Goal: Find specific fact: Find contact information

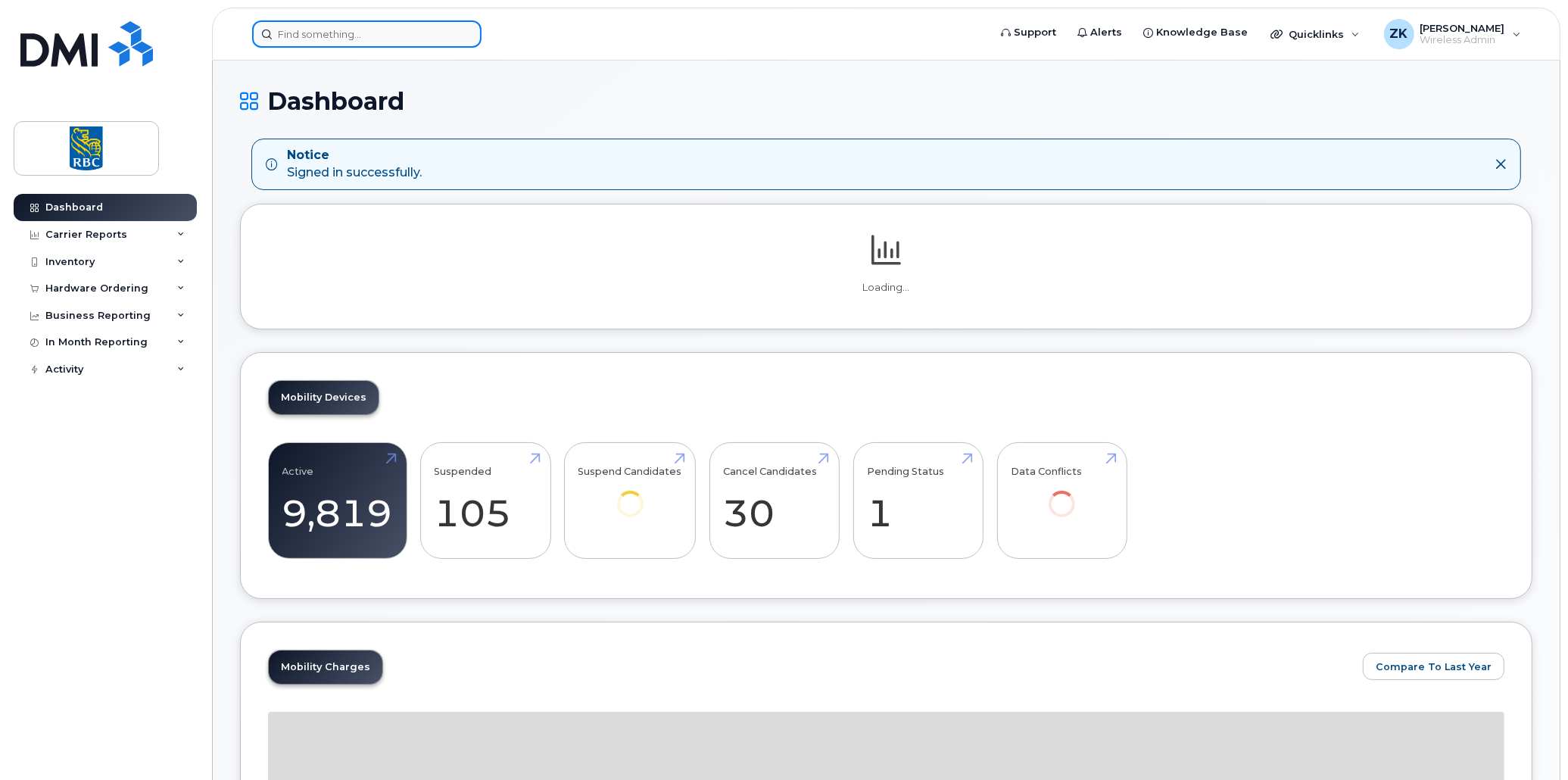
click at [329, 35] on input at bounding box center [366, 33] width 229 height 27
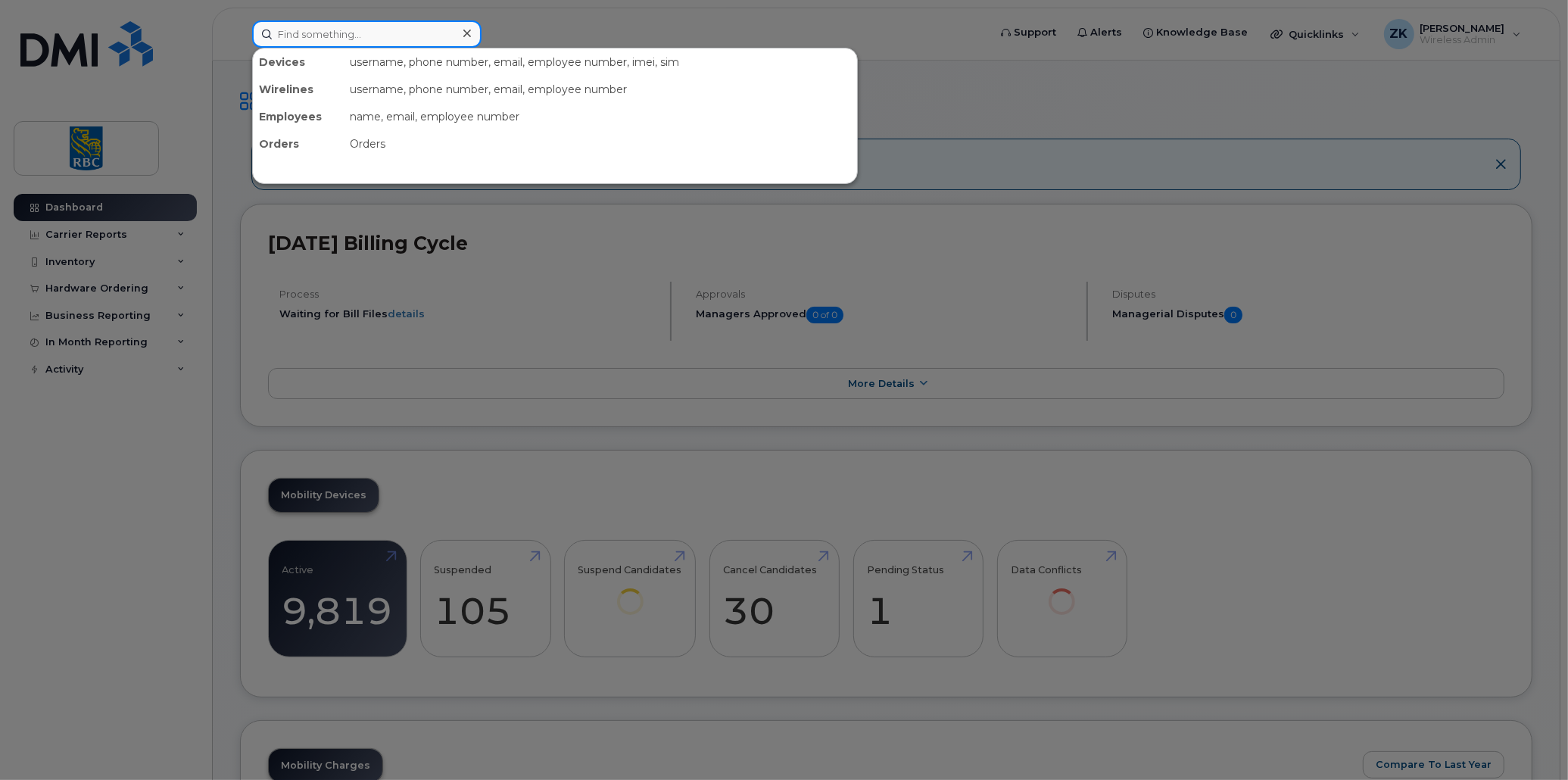
paste input "4382766259"
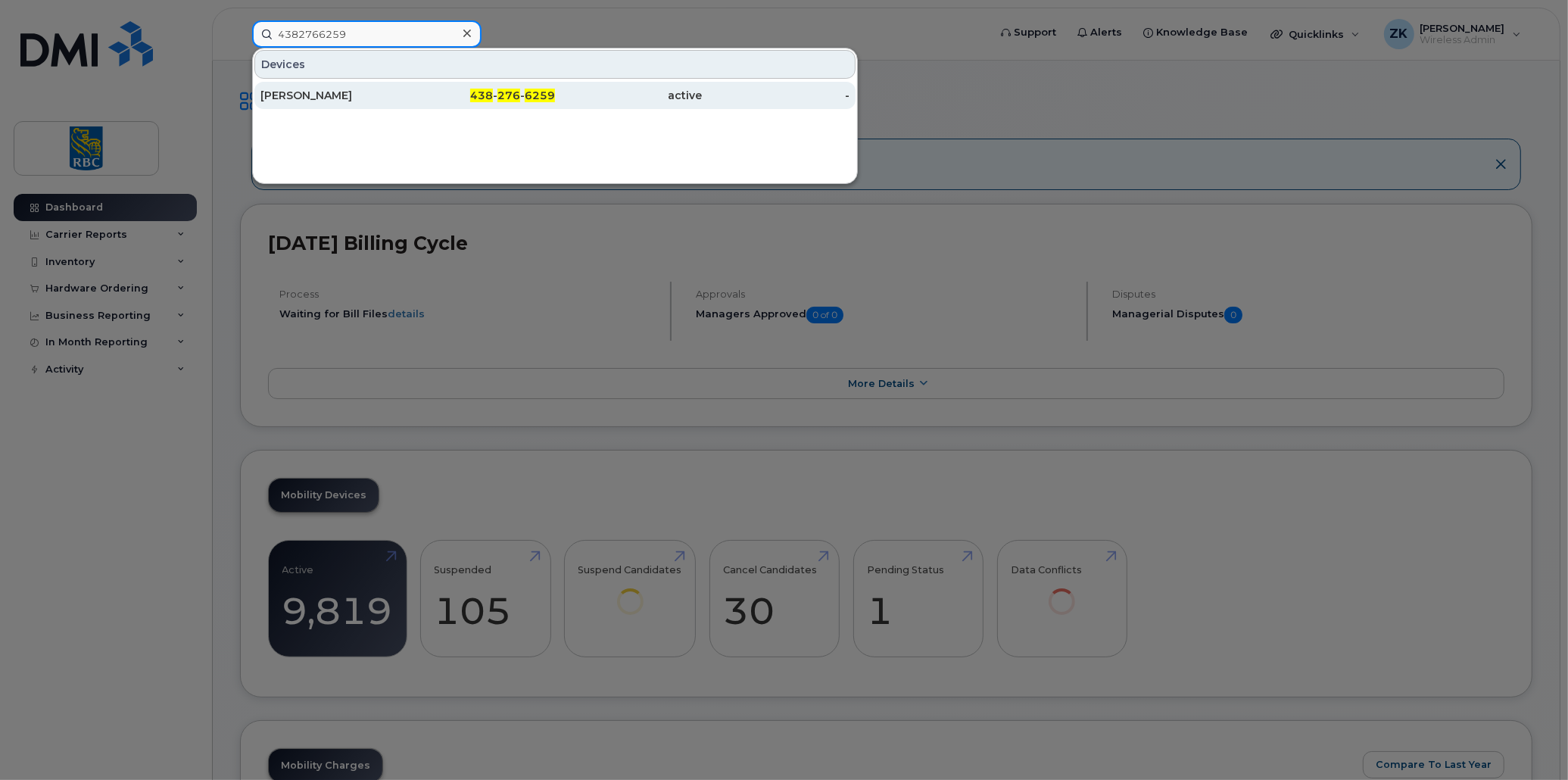
type input "4382766259"
click at [308, 91] on div "[PERSON_NAME]" at bounding box center [334, 95] width 148 height 15
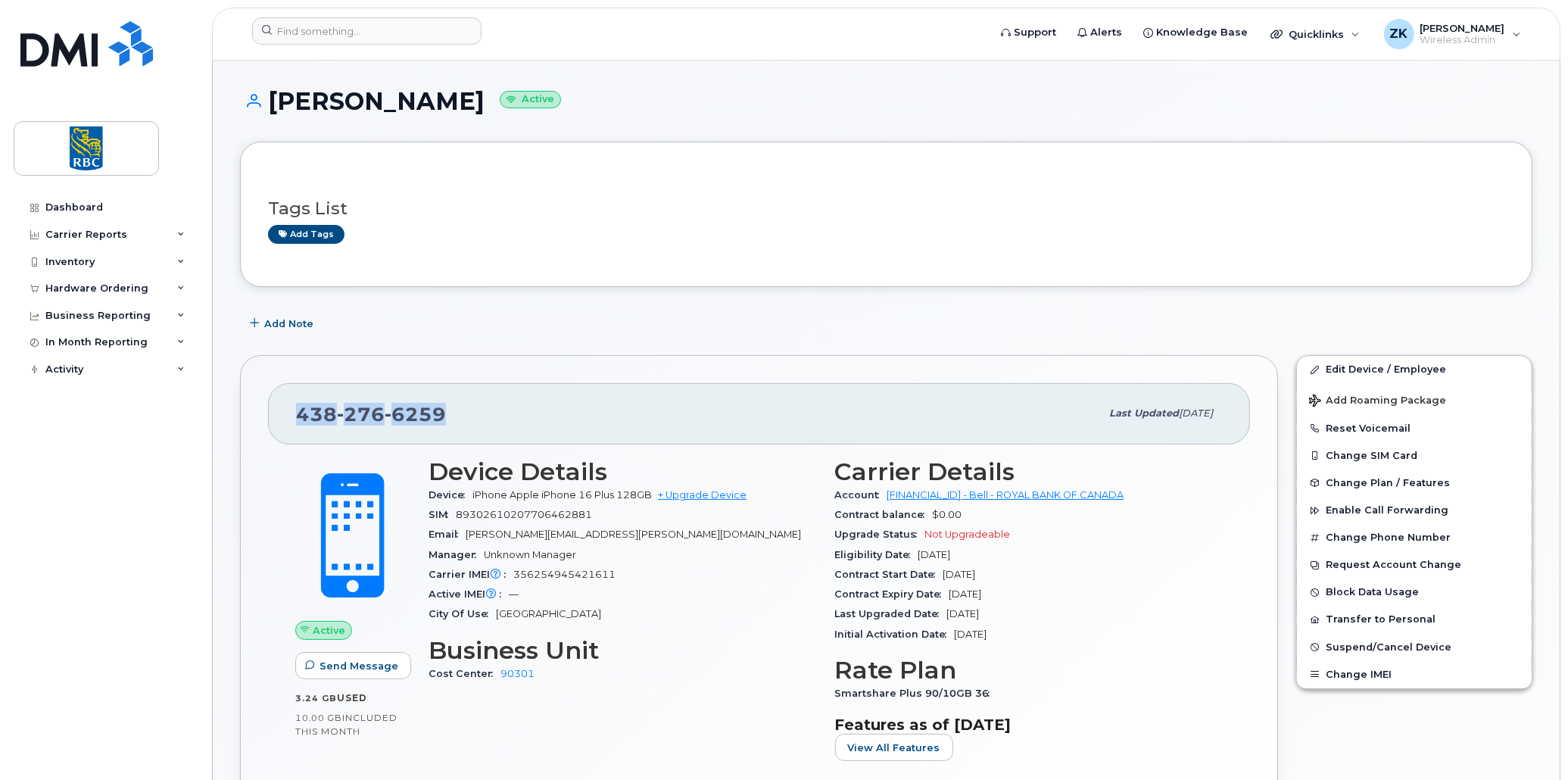
drag, startPoint x: 468, startPoint y: 408, endPoint x: 297, endPoint y: 419, distance: 171.4
click at [297, 419] on div "[PHONE_NUMBER]" at bounding box center [697, 413] width 804 height 32
copy span "[PHONE_NUMBER]"
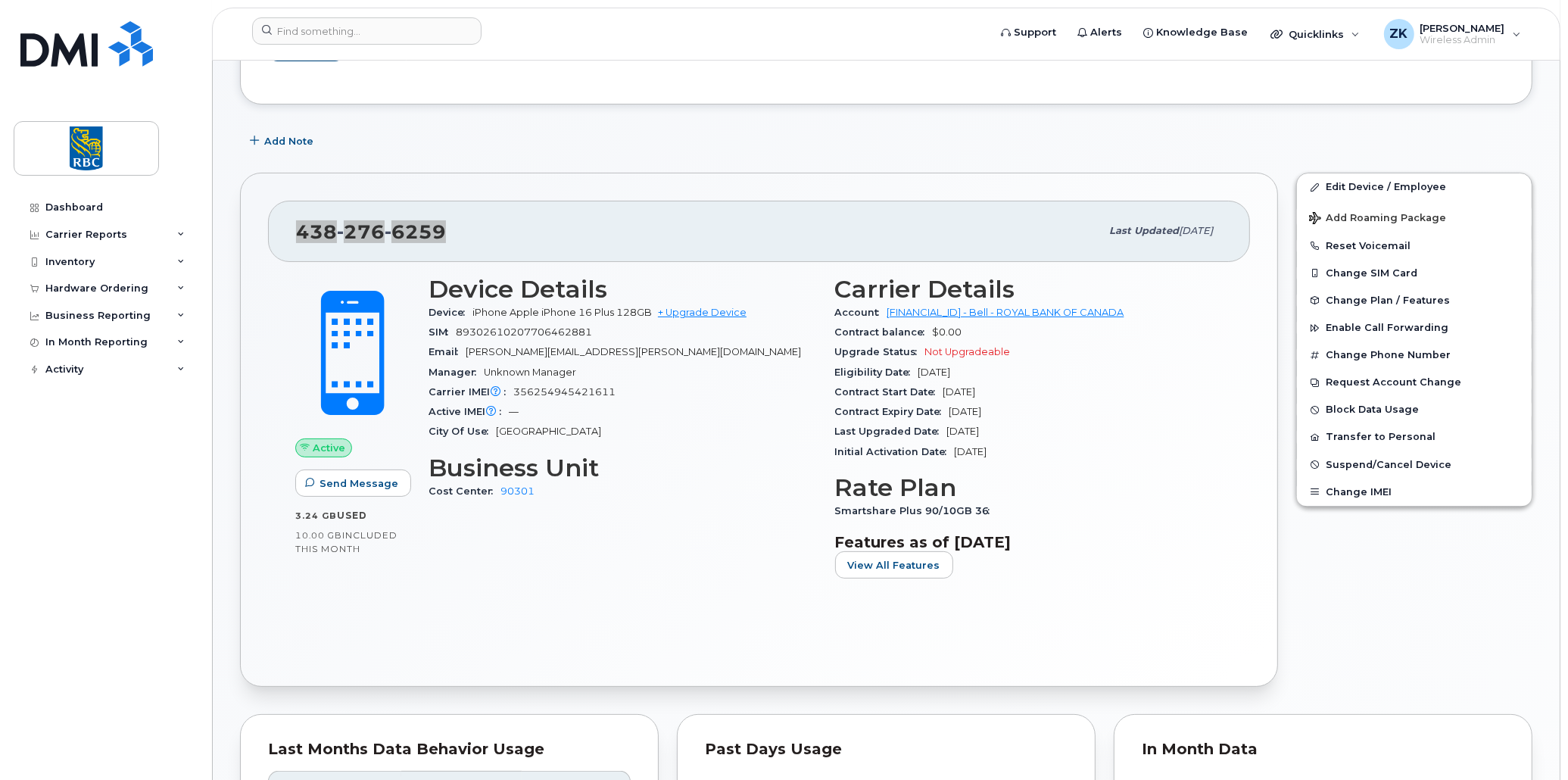
scroll to position [227, 0]
